Goal: Task Accomplishment & Management: Manage account settings

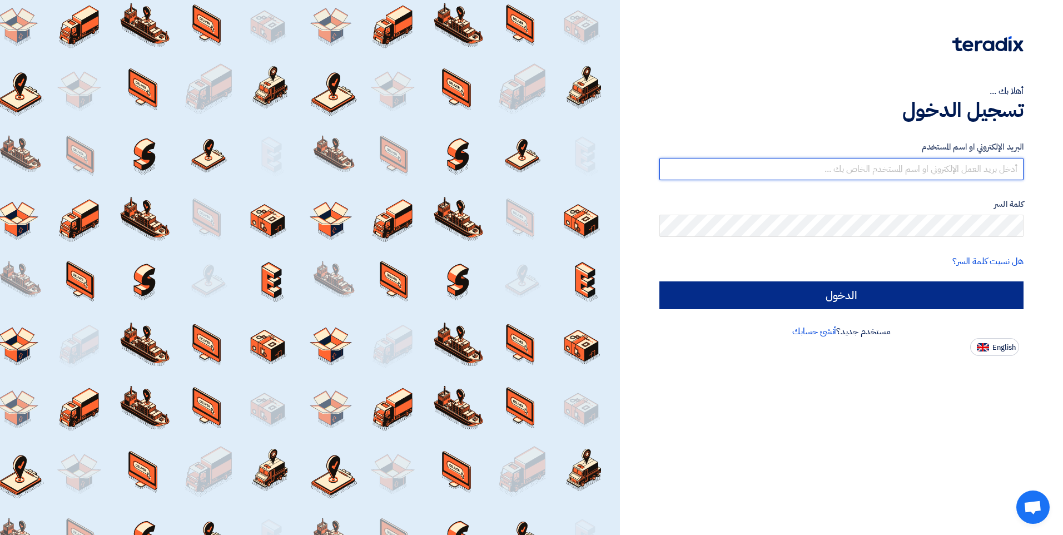
type input "info@me-is.com"
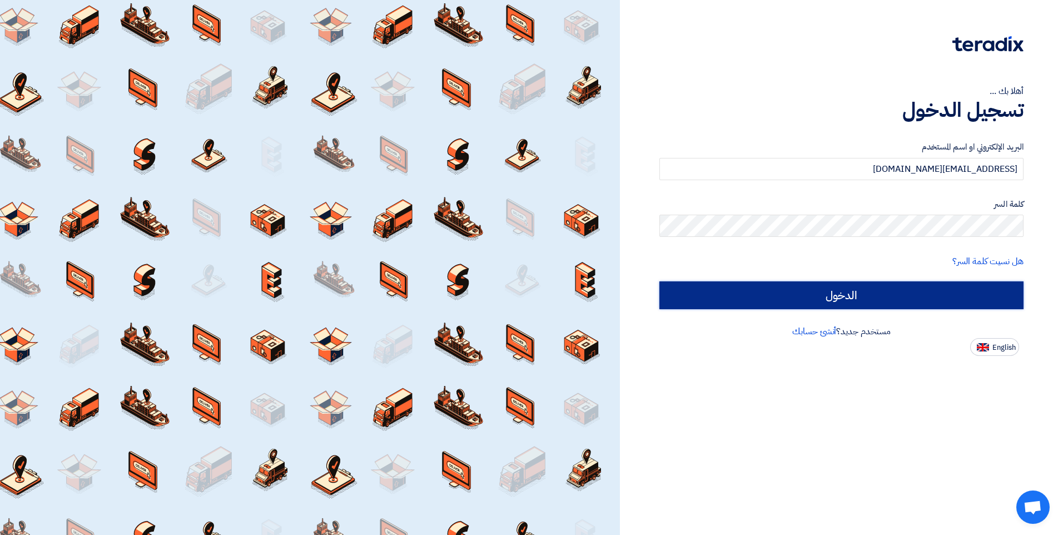
click at [904, 292] on input "الدخول" at bounding box center [841, 295] width 364 height 28
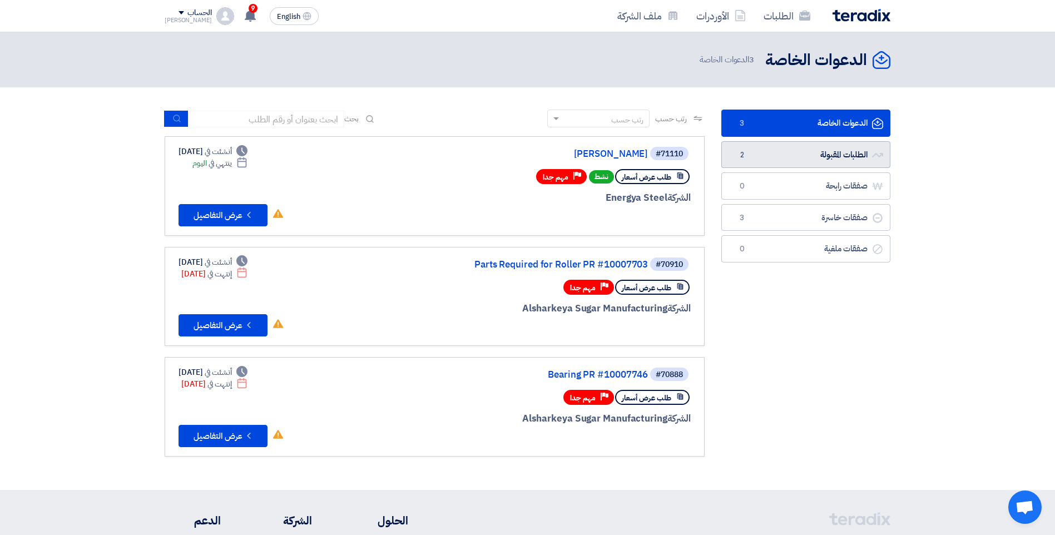
click at [807, 151] on link "الطلبات المقبولة الطلبات المقبولة 2" at bounding box center [805, 154] width 169 height 27
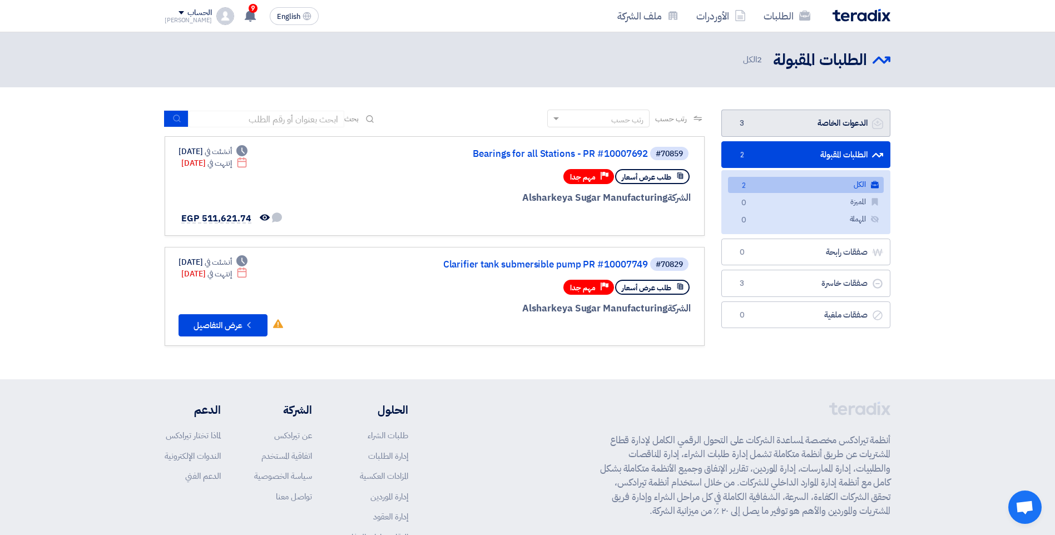
click at [794, 125] on link "الدعوات الخاصة الدعوات الخاصة 3" at bounding box center [805, 123] width 169 height 27
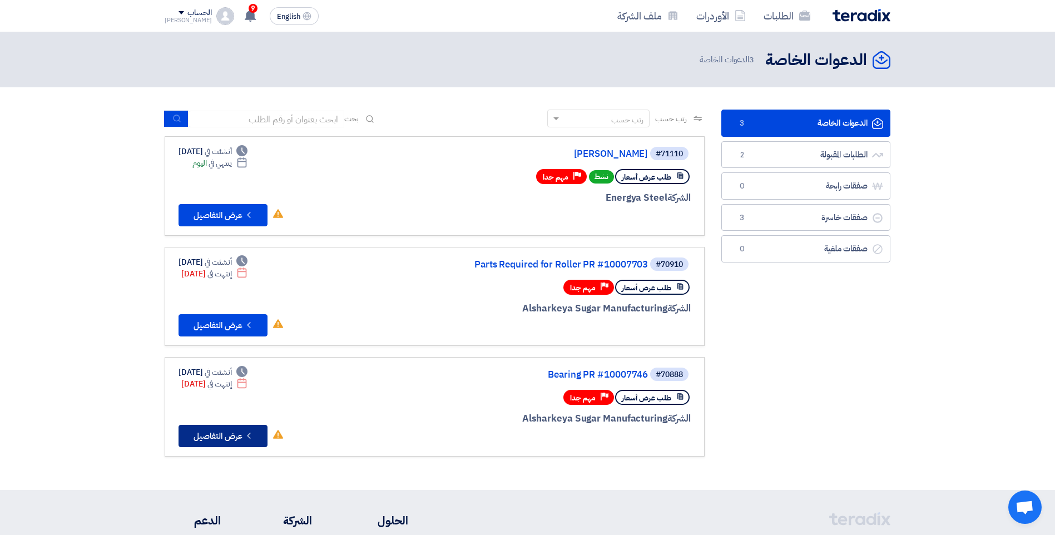
click at [224, 439] on button "Check details عرض التفاصيل" at bounding box center [222, 436] width 89 height 22
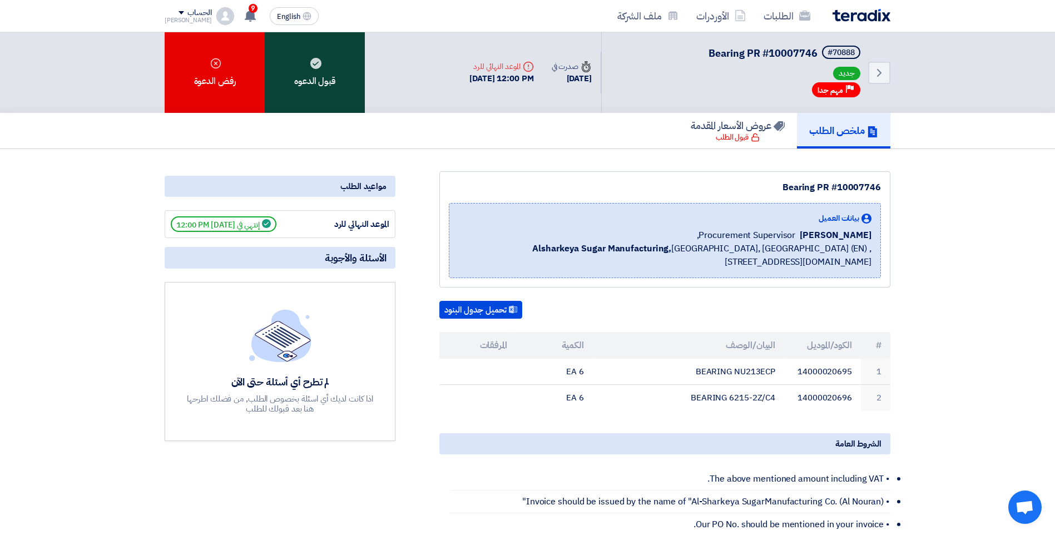
click at [304, 82] on div "قبول الدعوه" at bounding box center [315, 72] width 100 height 81
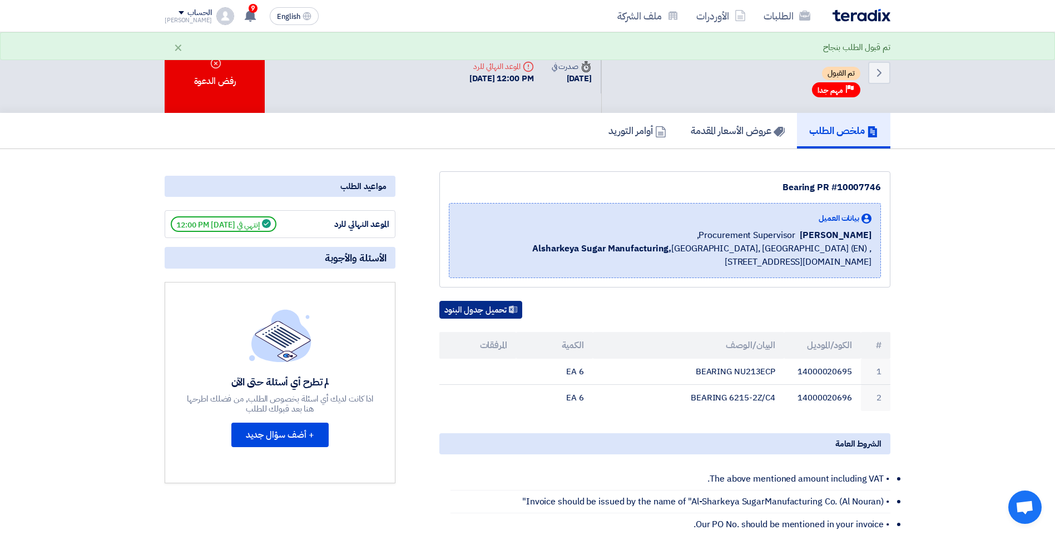
click at [497, 310] on button "تحميل جدول البنود" at bounding box center [480, 310] width 83 height 18
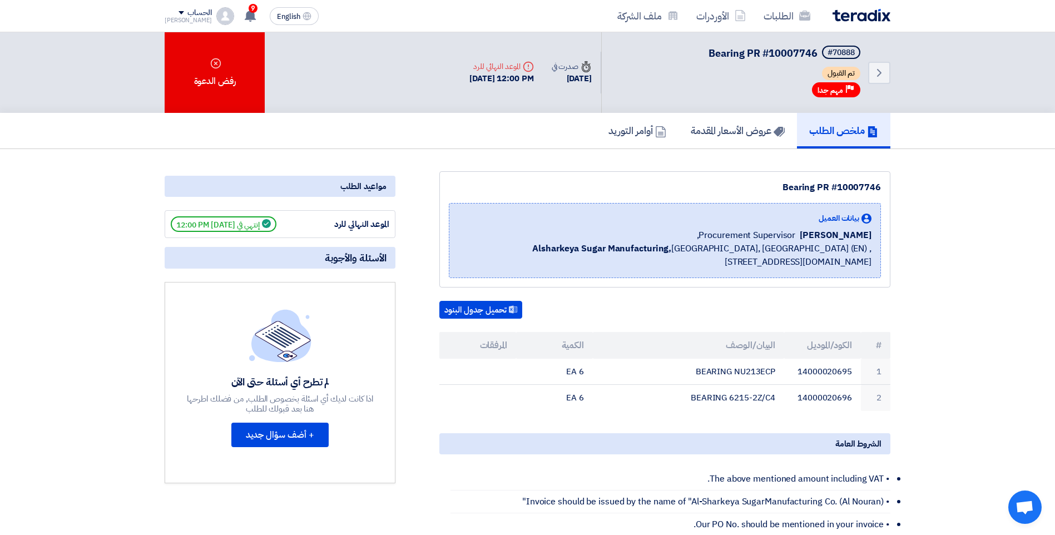
click at [55, 319] on section "Bearing PR #10007746 بيانات العميل Ahmed Elgalad Procurement Supervisor, Alshar…" at bounding box center [527, 495] width 1055 height 692
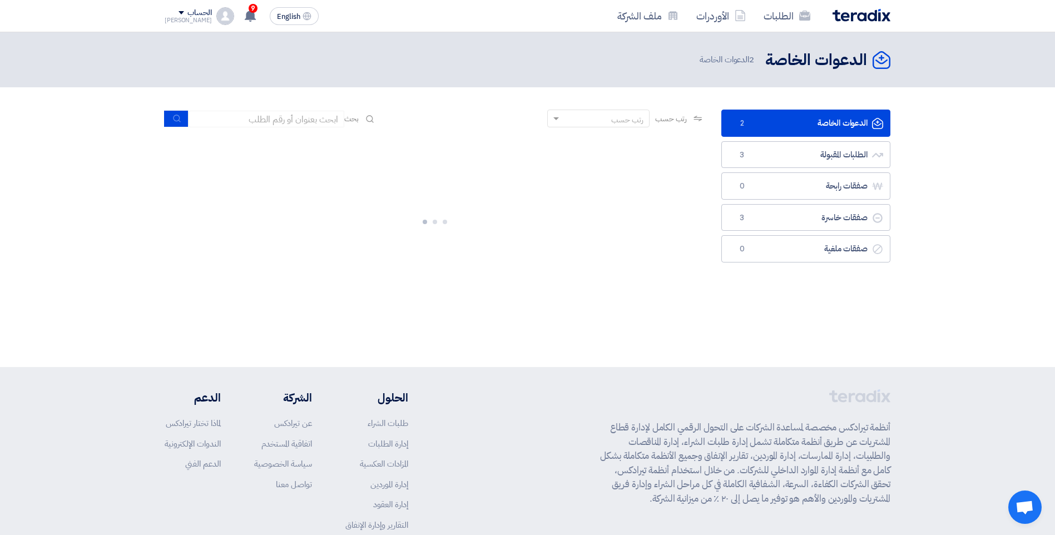
click at [776, 127] on link "الدعوات الخاصة الدعوات الخاصة 2" at bounding box center [805, 123] width 169 height 27
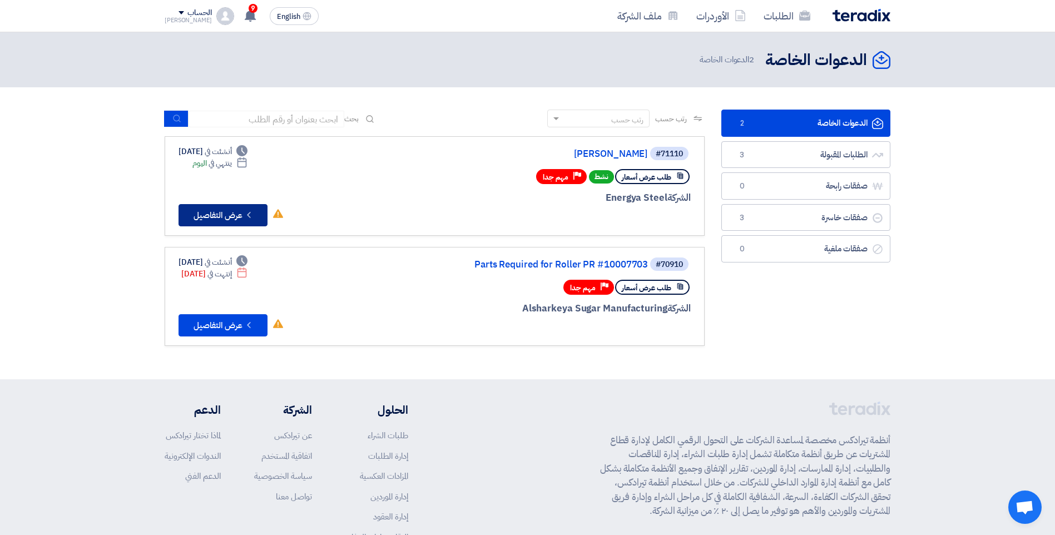
click at [218, 221] on button "Check details عرض التفاصيل" at bounding box center [222, 215] width 89 height 22
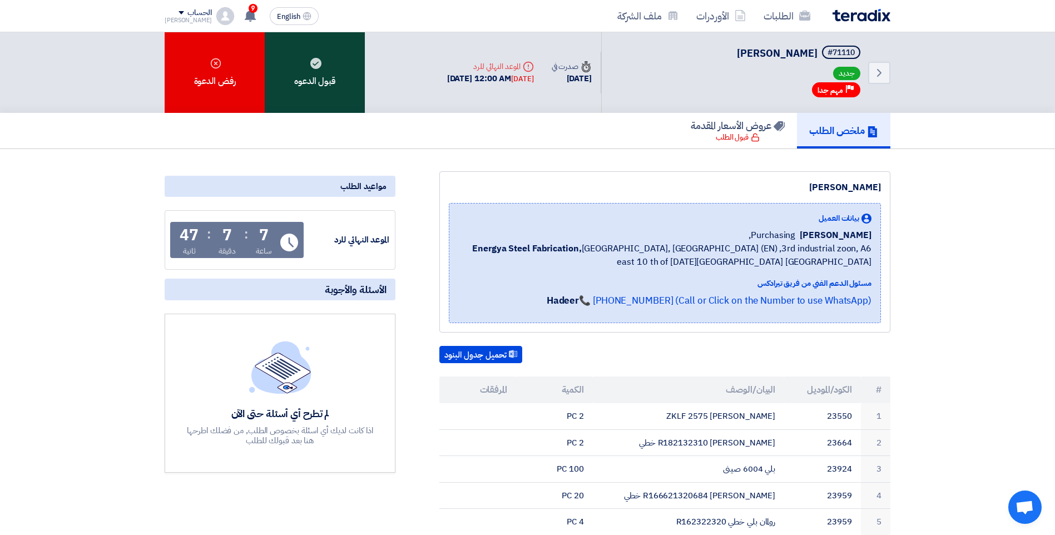
click at [324, 91] on div "قبول الدعوه" at bounding box center [315, 72] width 100 height 81
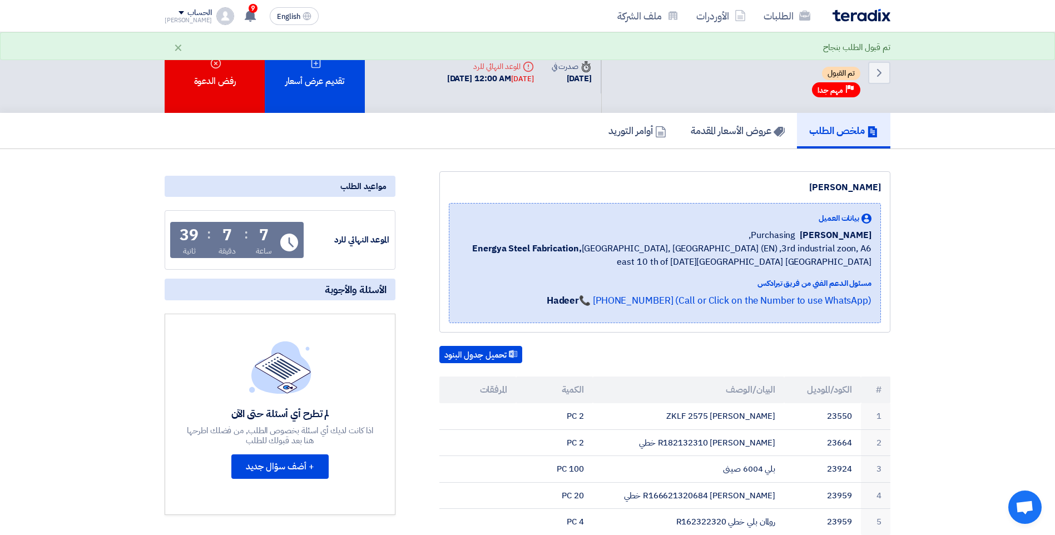
drag, startPoint x: 335, startPoint y: 241, endPoint x: 401, endPoint y: 231, distance: 66.9
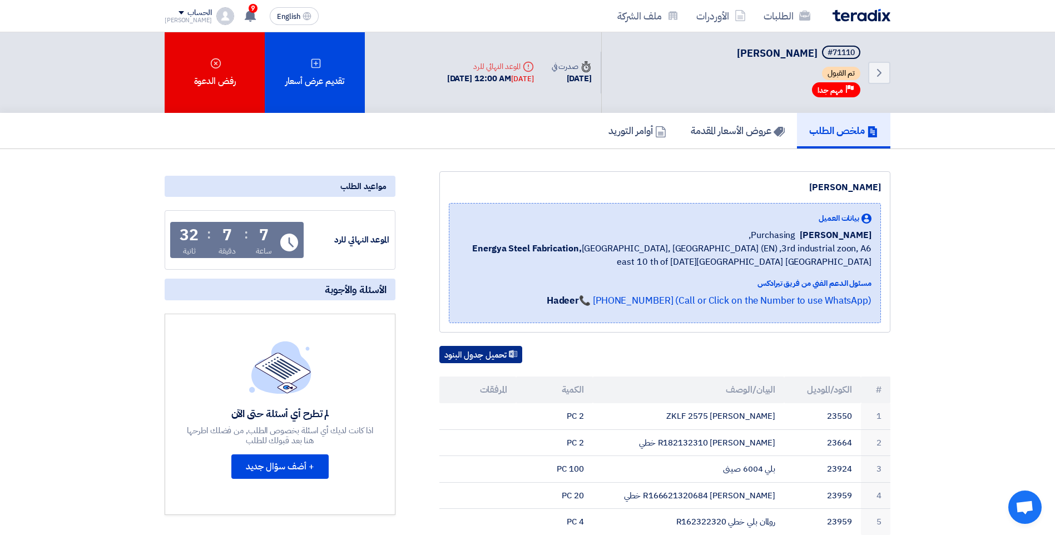
click at [475, 354] on button "تحميل جدول البنود" at bounding box center [480, 355] width 83 height 18
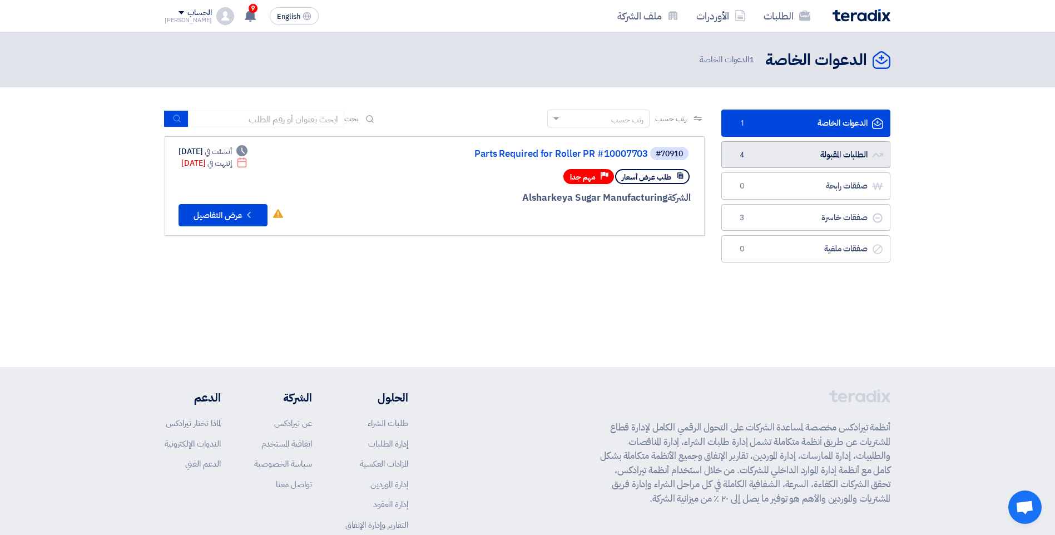
click at [776, 151] on link "الطلبات المقبولة الطلبات المقبولة 4" at bounding box center [805, 154] width 169 height 27
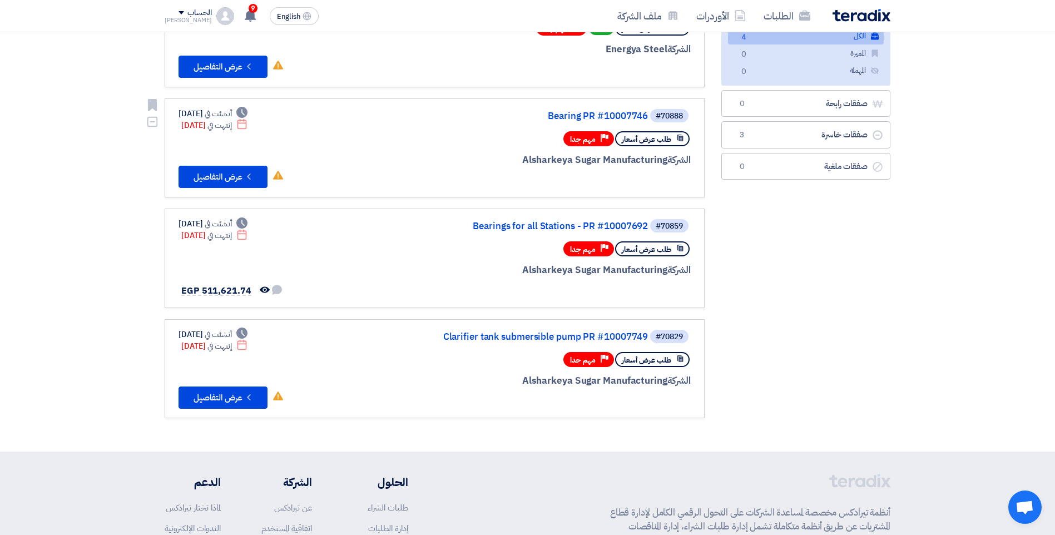
scroll to position [167, 0]
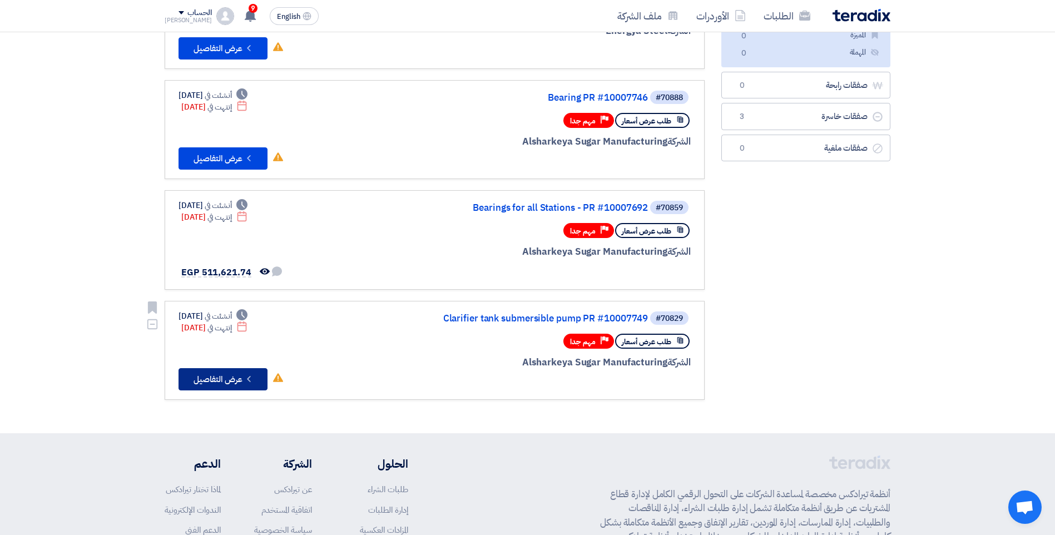
click at [238, 375] on button "Check details عرض التفاصيل" at bounding box center [222, 379] width 89 height 22
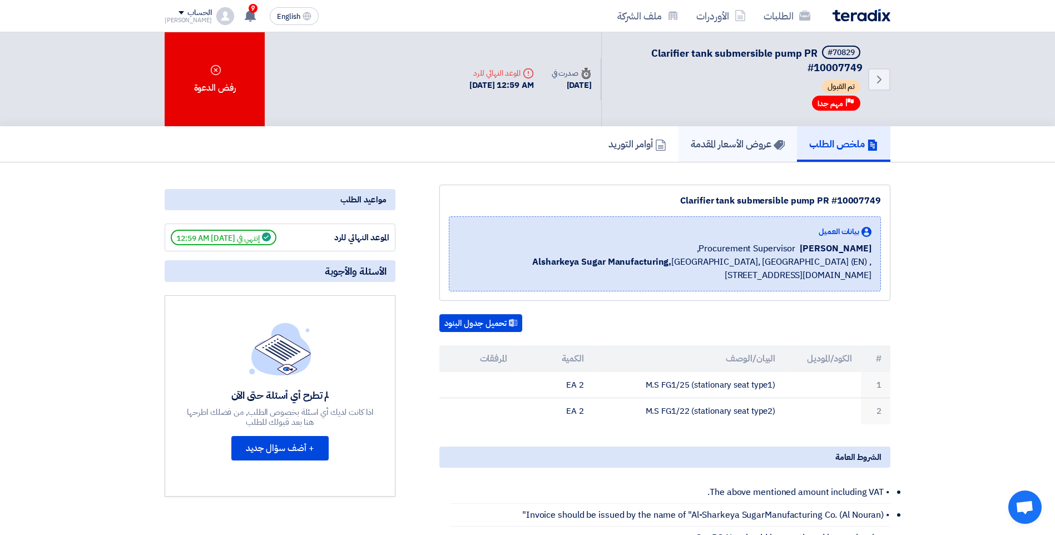
click at [709, 136] on link "عروض الأسعار المقدمة" at bounding box center [737, 144] width 118 height 36
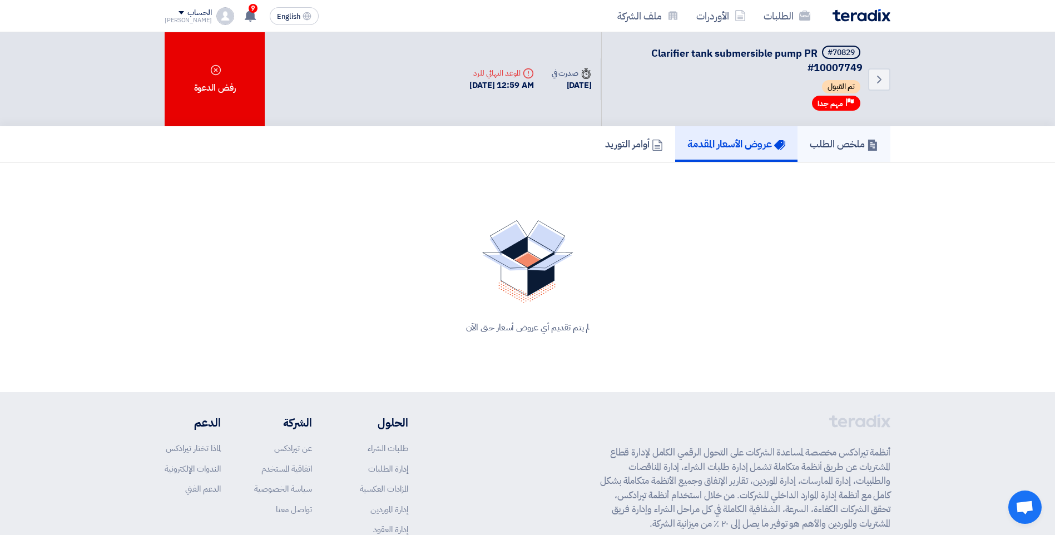
click at [834, 156] on link "ملخص الطلب" at bounding box center [843, 144] width 93 height 36
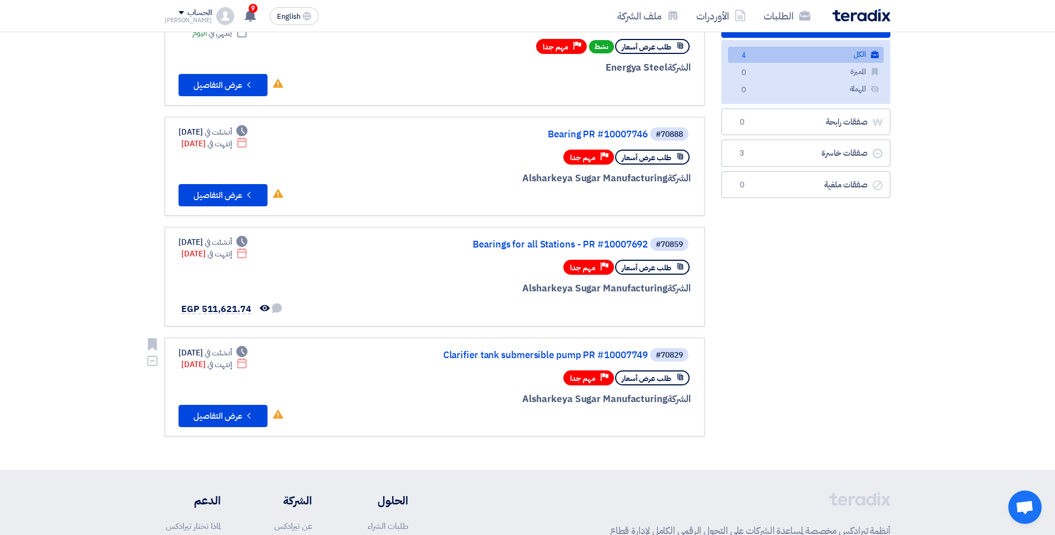
scroll to position [111, 0]
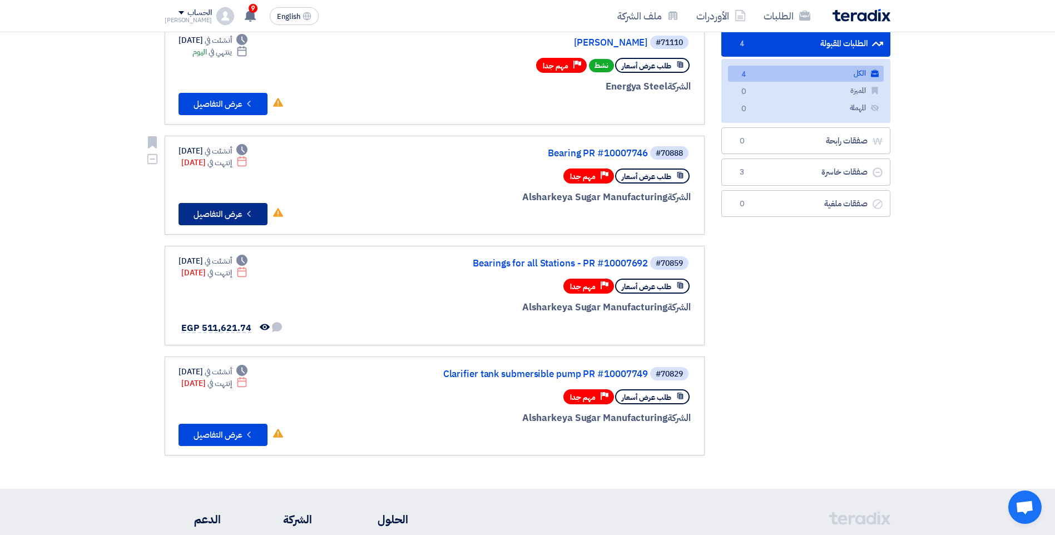
click at [229, 214] on button "Check details عرض التفاصيل" at bounding box center [222, 214] width 89 height 22
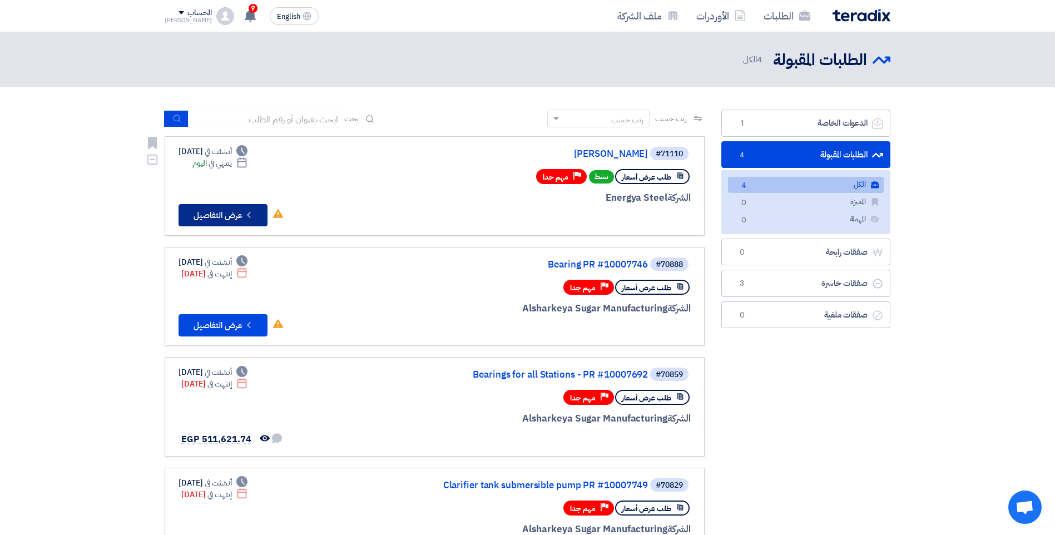
click at [207, 218] on button "Check details عرض التفاصيل" at bounding box center [222, 215] width 89 height 22
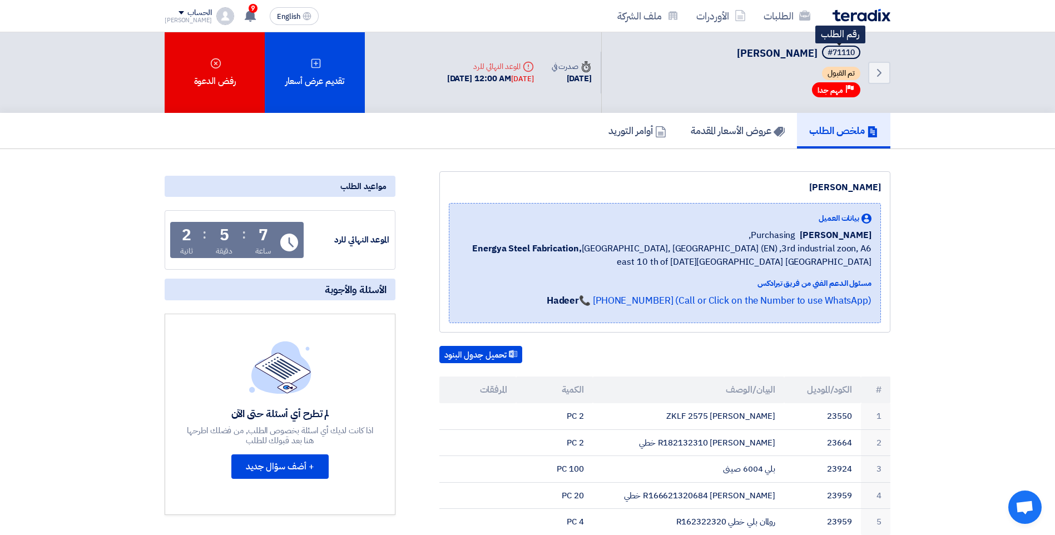
click at [842, 51] on div "#71110" at bounding box center [840, 53] width 27 height 8
copy div "71110"
click at [656, 298] on link "📞 [PHONE_NUMBER] (Call or Click on the Number to use WhatsApp)" at bounding box center [725, 301] width 292 height 14
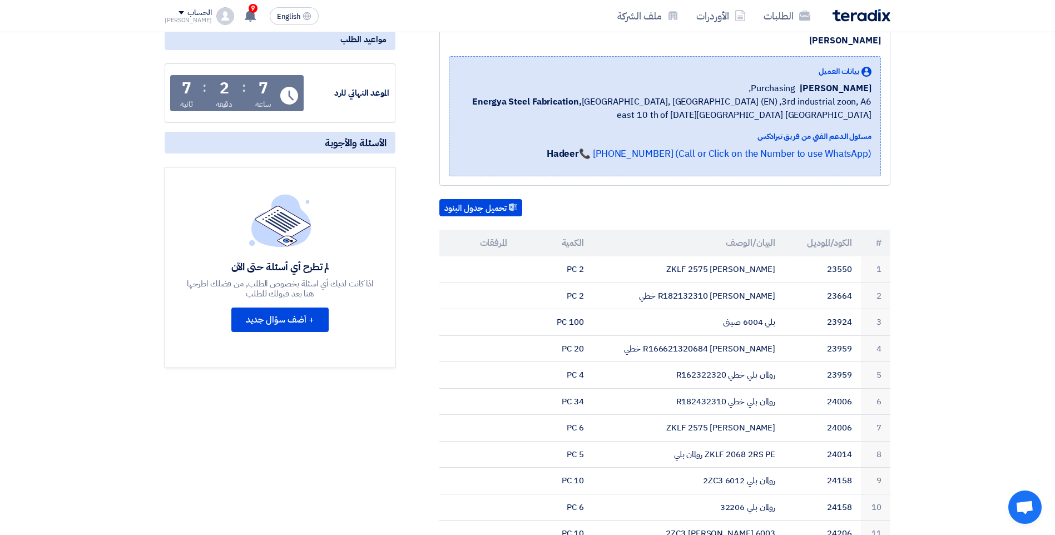
scroll to position [56, 0]
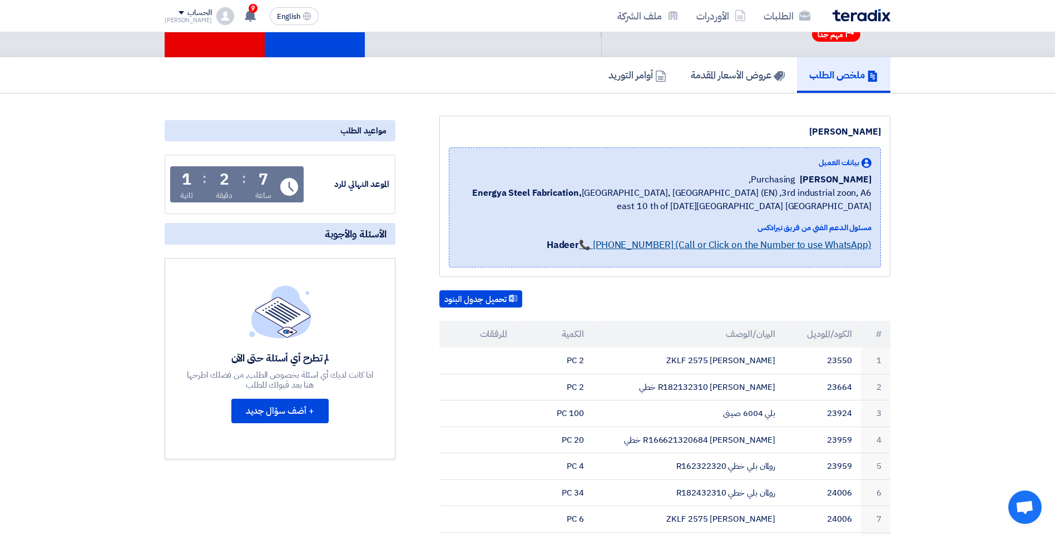
click at [842, 245] on link "📞 [PHONE_NUMBER] (Call or Click on the Number to use WhatsApp)" at bounding box center [725, 245] width 292 height 14
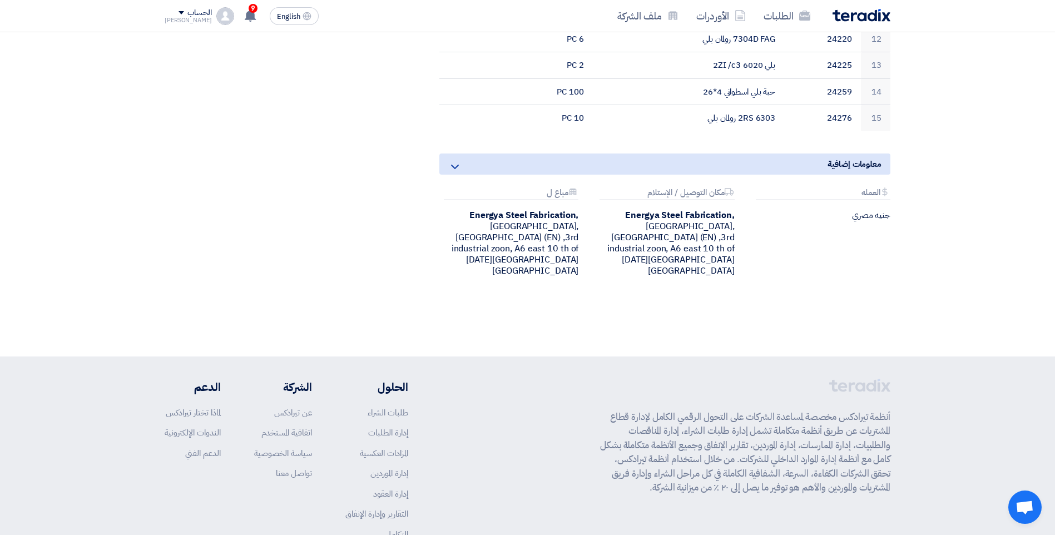
scroll to position [722, 0]
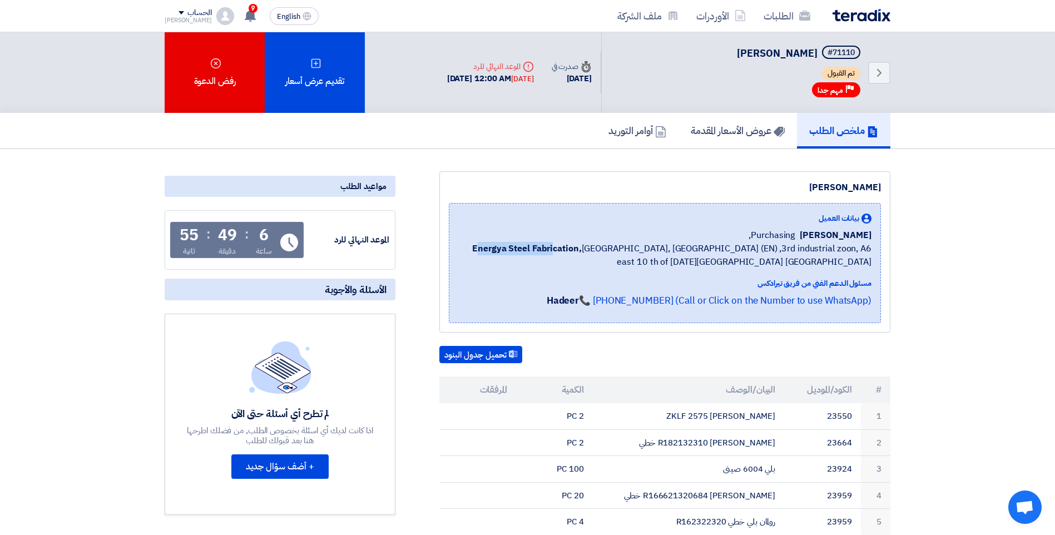
drag, startPoint x: 486, startPoint y: 250, endPoint x: 561, endPoint y: 255, distance: 74.7
click at [561, 255] on b "Energya Steel Fabrication," at bounding box center [526, 248] width 109 height 13
drag, startPoint x: 561, startPoint y: 255, endPoint x: 556, endPoint y: 212, distance: 43.0
click at [556, 212] on div "بيانات العميل [PERSON_NAME] [GEOGRAPHIC_DATA], Energya Steel Fabrication, [GEOG…" at bounding box center [665, 263] width 432 height 120
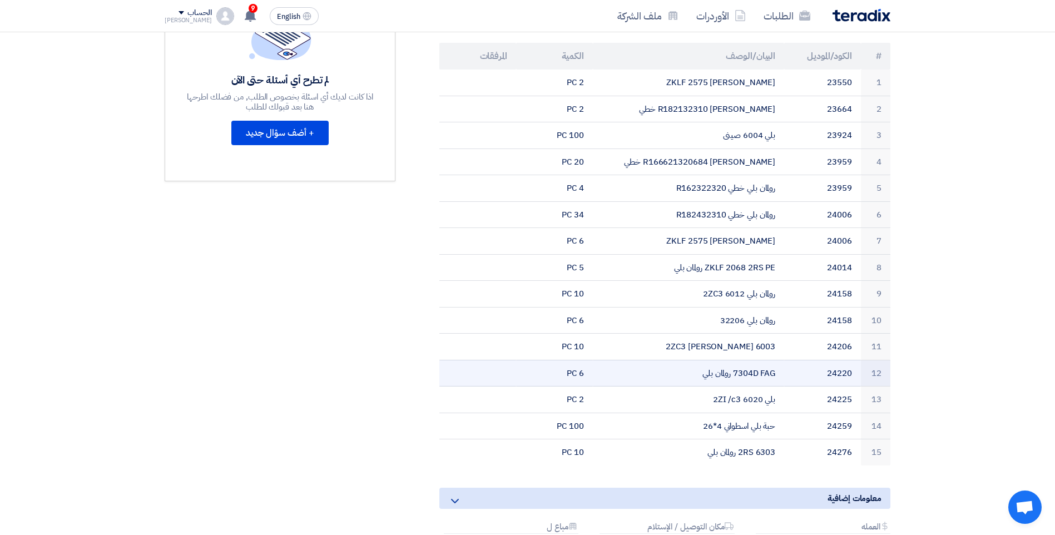
scroll to position [278, 0]
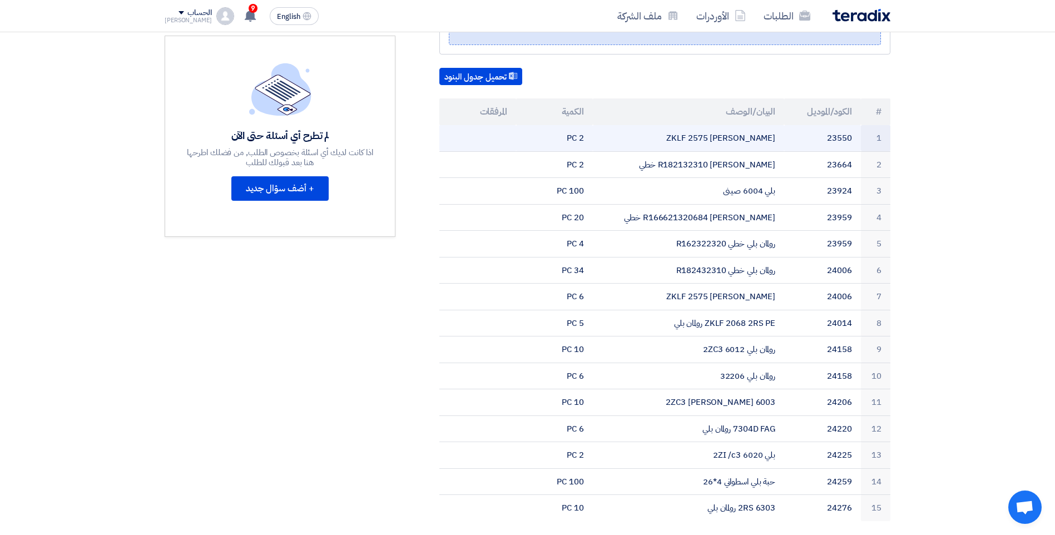
drag, startPoint x: 703, startPoint y: 140, endPoint x: 770, endPoint y: 142, distance: 66.7
click at [770, 142] on td "ZKLF 2575 [PERSON_NAME]" at bounding box center [689, 138] width 192 height 26
drag, startPoint x: 770, startPoint y: 142, endPoint x: 752, endPoint y: 140, distance: 17.9
click at [752, 140] on td "ZKLF 2575 [PERSON_NAME]" at bounding box center [689, 138] width 192 height 26
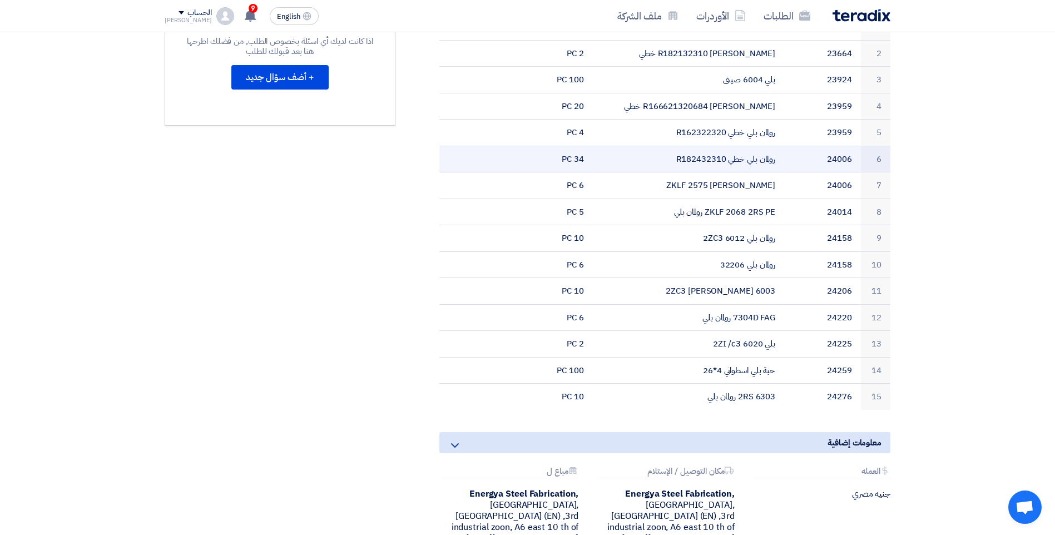
scroll to position [222, 0]
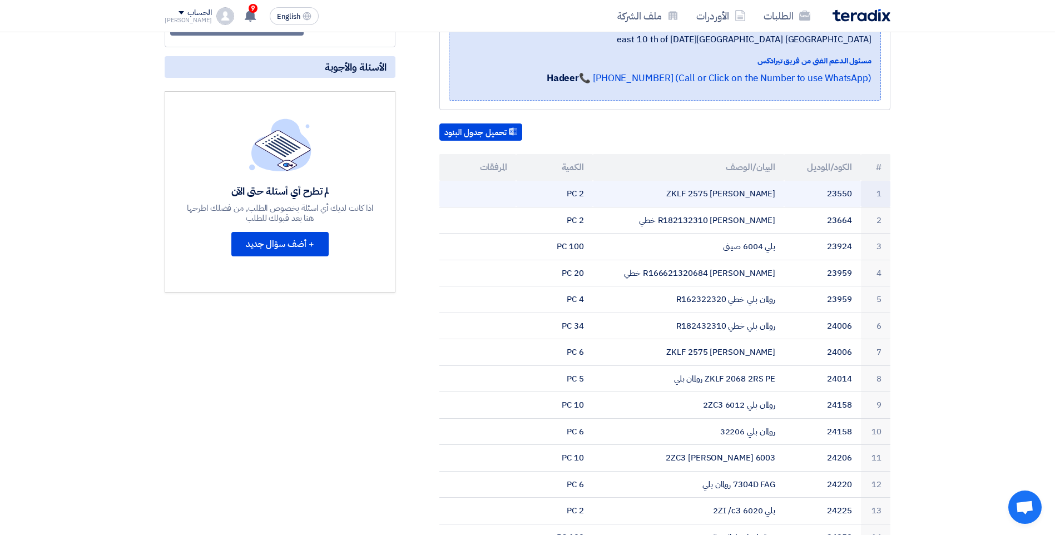
click at [716, 198] on td "ZKLF 2575 [PERSON_NAME]" at bounding box center [689, 194] width 192 height 26
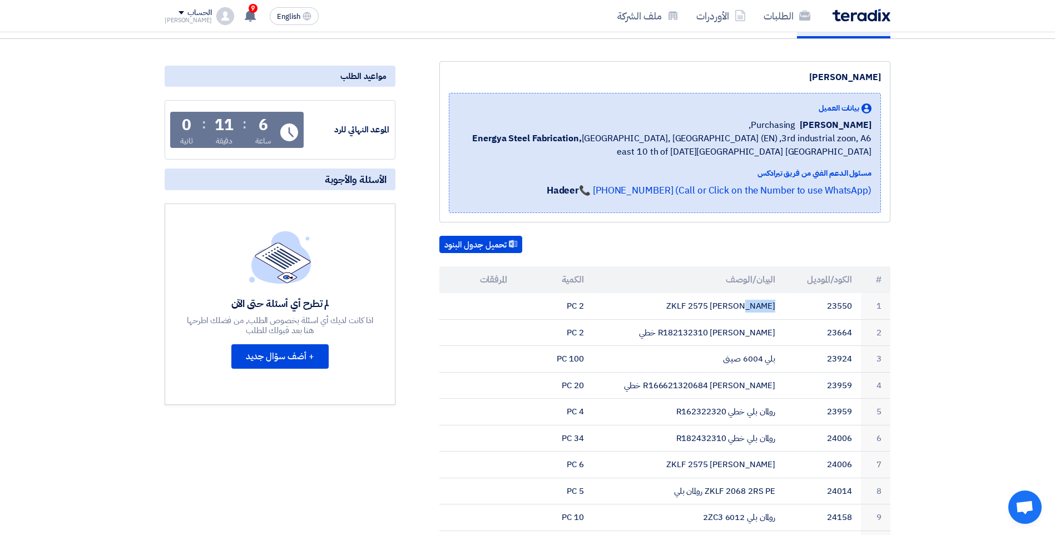
scroll to position [0, 0]
